Goal: Task Accomplishment & Management: Use online tool/utility

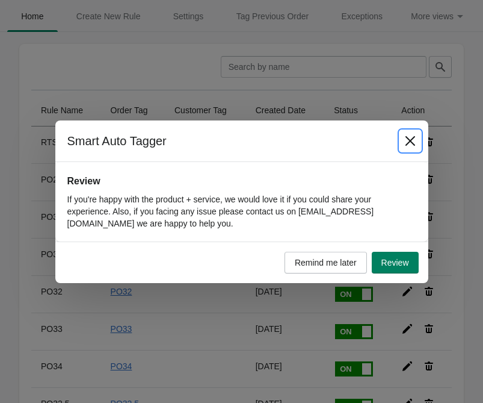
click at [412, 137] on icon "Close" at bounding box center [411, 141] width 12 height 12
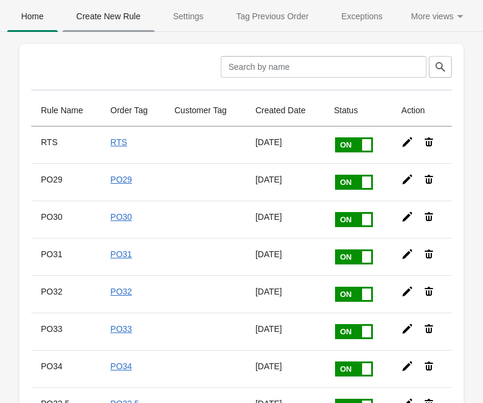
click at [107, 14] on span "Create New Rule" at bounding box center [109, 16] width 92 height 22
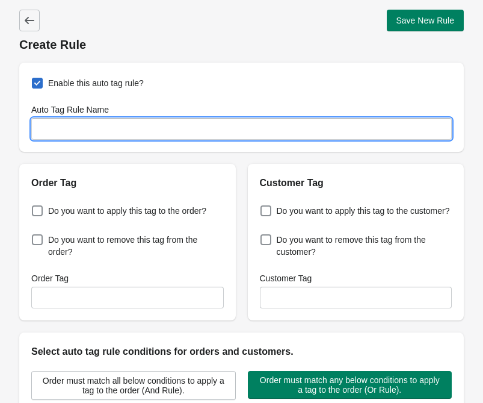
click at [98, 121] on input "Auto Tag Rule Name" at bounding box center [241, 129] width 421 height 22
type input "PO83"
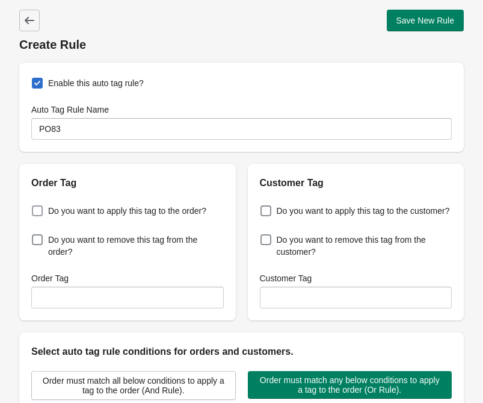
click at [98, 212] on span "Do you want to apply this tag to the order?" at bounding box center [127, 211] width 158 height 12
click at [35, 208] on input "Do you want to apply this tag to the order?" at bounding box center [34, 207] width 1 height 1
checkbox input "true"
click at [77, 293] on input "Order Tag" at bounding box center [127, 298] width 193 height 22
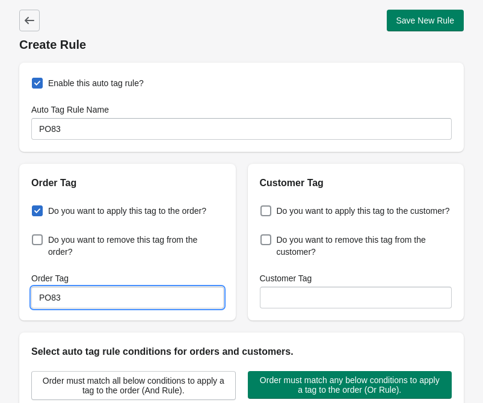
type input "PO83"
click at [163, 198] on div "Do you want to apply this tag to the order? Do you want to remove this tag from…" at bounding box center [127, 255] width 217 height 130
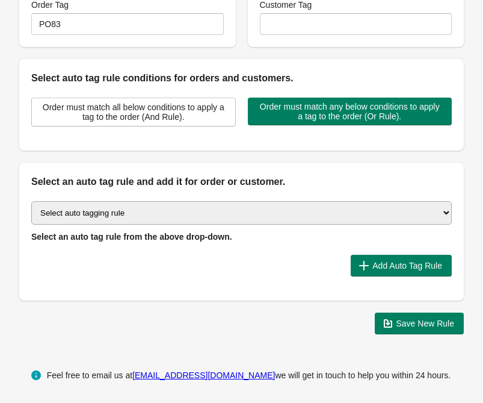
scroll to position [289, 0]
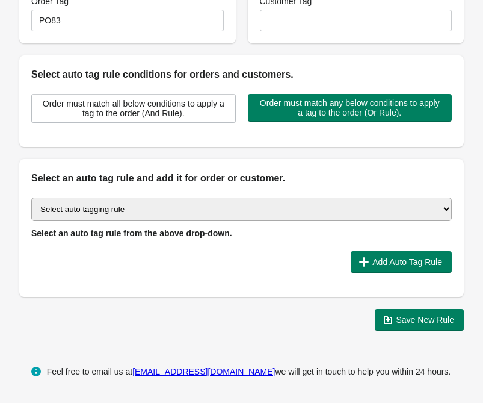
click at [178, 220] on select "Select auto tagging rule Tag by order amount Tag based on the order count (Volu…" at bounding box center [241, 208] width 421 height 23
select select "51"
click at [31, 197] on select "Select auto tagging rule Tag by order amount Tag based on the order count (Volu…" at bounding box center [241, 208] width 421 height 23
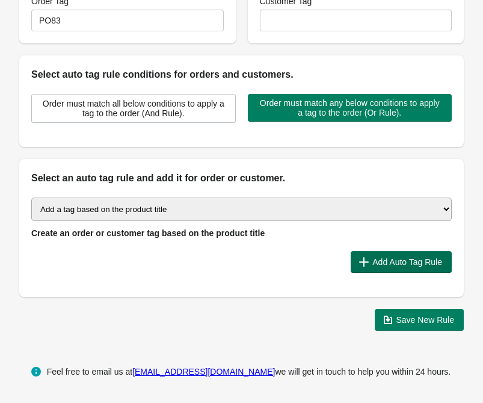
click at [401, 262] on span "Add Auto Tag Rule" at bounding box center [408, 262] width 70 height 10
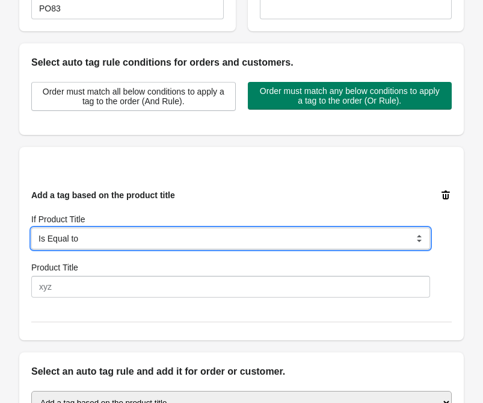
click at [95, 249] on select "Is Equal to Contain Is not Equal to Does not Contain Start With" at bounding box center [230, 239] width 399 height 22
select select "35"
click at [31, 240] on select "Is Equal to Contain Is not Equal to Does not Contain Start With" at bounding box center [230, 239] width 399 height 22
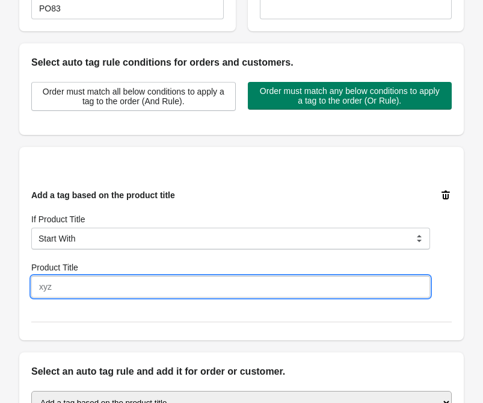
click at [78, 297] on input "Product Title" at bounding box center [230, 287] width 399 height 22
type input "PO83"
click at [154, 177] on div "Add a tag based on the product title If Product Title Is Equal to Contain Is no…" at bounding box center [241, 243] width 421 height 157
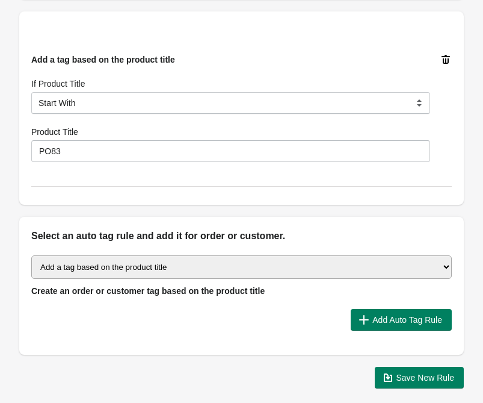
scroll to position [432, 0]
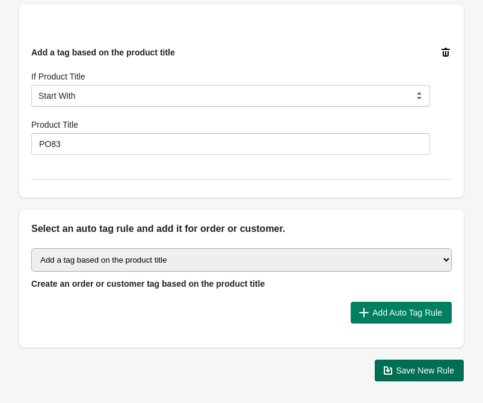
click at [414, 375] on span "Save New Rule" at bounding box center [426, 370] width 58 height 10
